Goal: Task Accomplishment & Management: Manage account settings

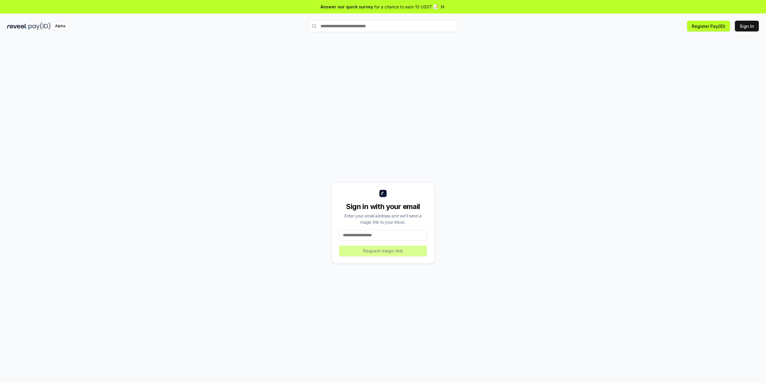
click at [366, 237] on input at bounding box center [383, 235] width 88 height 11
type input "**********"
click at [390, 250] on button "Request magic link" at bounding box center [383, 251] width 88 height 11
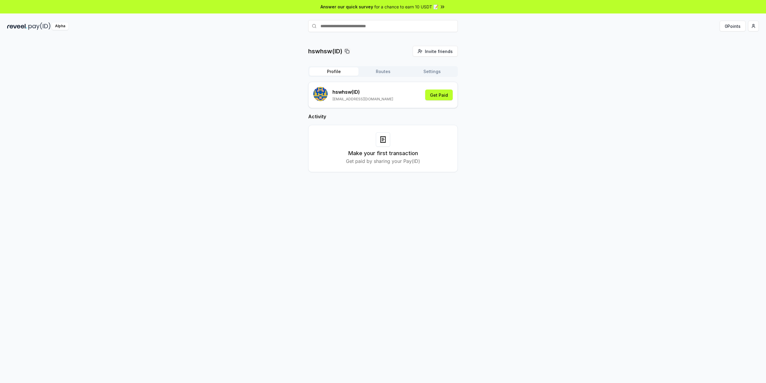
click at [385, 74] on button "Routes" at bounding box center [383, 71] width 49 height 8
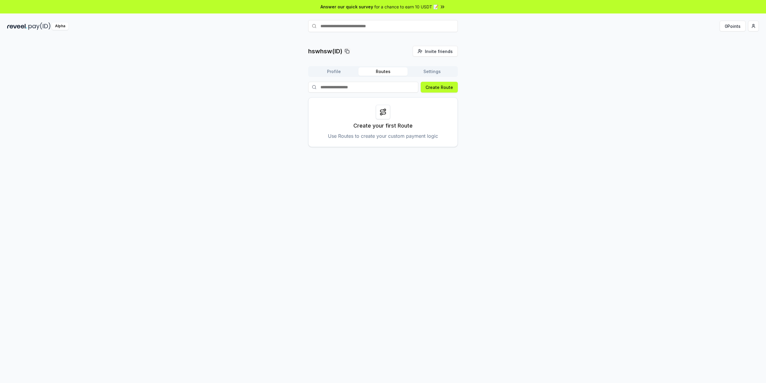
click at [334, 71] on button "Profile" at bounding box center [334, 71] width 49 height 8
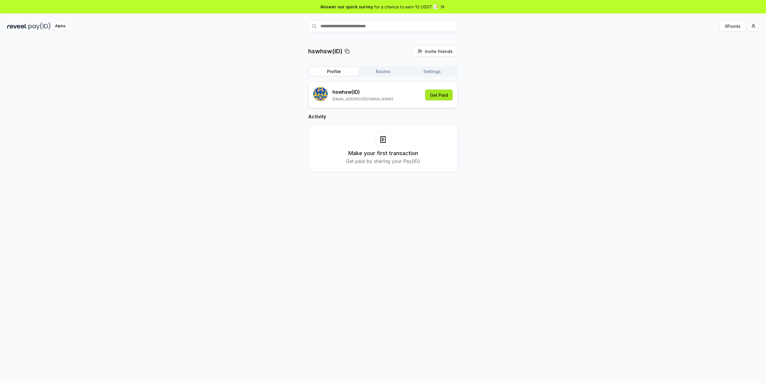
click at [440, 95] on button "Get Paid" at bounding box center [439, 95] width 28 height 11
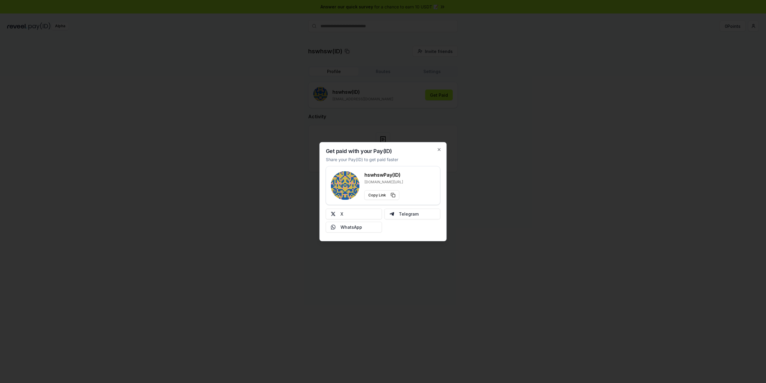
click at [475, 143] on div at bounding box center [383, 191] width 766 height 383
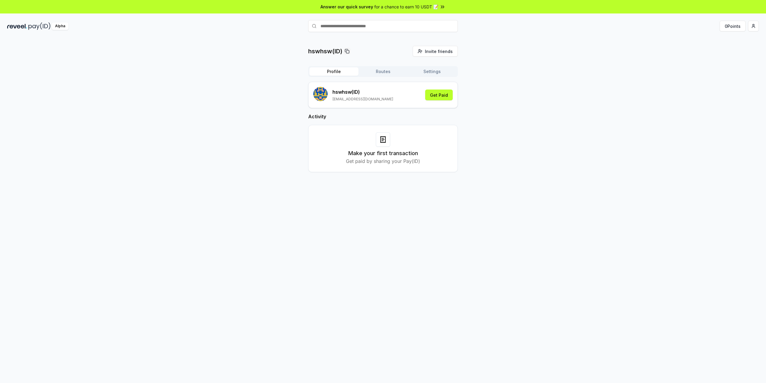
click at [384, 148] on div "Make your first transaction Get paid by sharing your Pay(ID)" at bounding box center [383, 148] width 135 height 32
click at [390, 164] on p "Get paid by sharing your Pay(ID)" at bounding box center [383, 160] width 74 height 7
click at [353, 161] on p "Get paid by sharing your Pay(ID)" at bounding box center [383, 160] width 74 height 7
click at [358, 154] on h3 "Make your first transaction" at bounding box center [384, 153] width 70 height 8
click at [396, 7] on span "for a chance to earn 10 USDT 📝" at bounding box center [407, 7] width 64 height 6
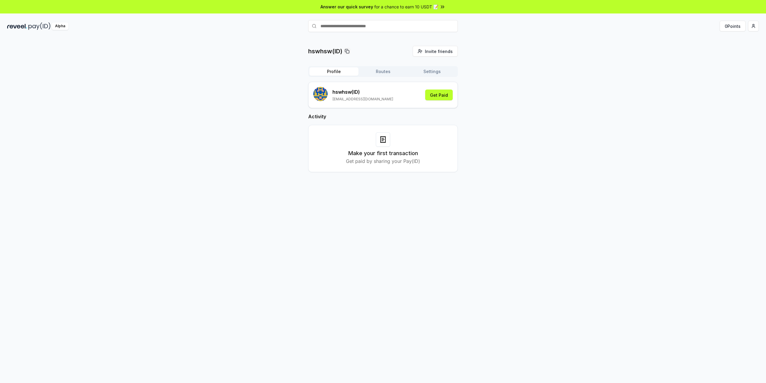
click at [677, 112] on div "hswhsw(ID) Invite friends Invite Profile Routes Settings hswhsw (ID) hsw4237888…" at bounding box center [383, 114] width 752 height 136
click at [425, 70] on button "Settings" at bounding box center [432, 71] width 49 height 8
click at [397, 73] on button "Routes" at bounding box center [383, 71] width 49 height 8
click at [339, 71] on button "Profile" at bounding box center [334, 71] width 49 height 8
click at [756, 28] on html "Answer our quick survey for a chance to earn 10 USDT 📝 Alpha 0 Points hswhsw(ID…" at bounding box center [383, 191] width 766 height 383
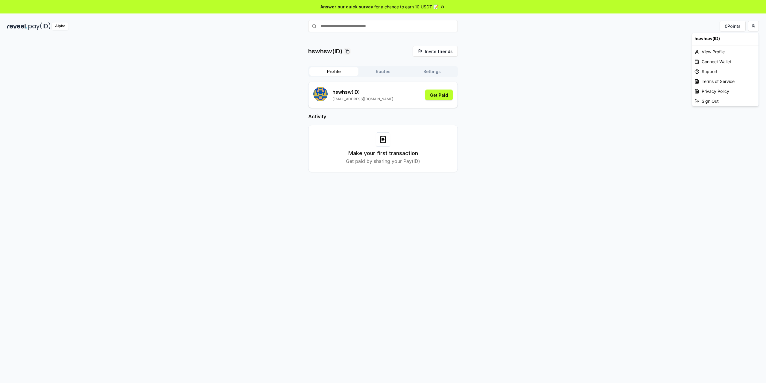
click at [566, 145] on html "Answer our quick survey for a chance to earn 10 USDT 📝 Alpha 0 Points hswhsw(ID…" at bounding box center [383, 191] width 766 height 383
click at [435, 99] on button "Get Paid" at bounding box center [439, 95] width 28 height 11
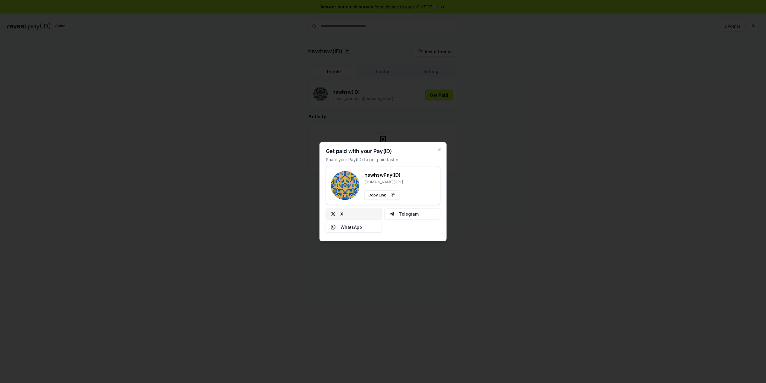
click at [370, 213] on button "X" at bounding box center [354, 213] width 56 height 11
